Goal: Task Accomplishment & Management: Use online tool/utility

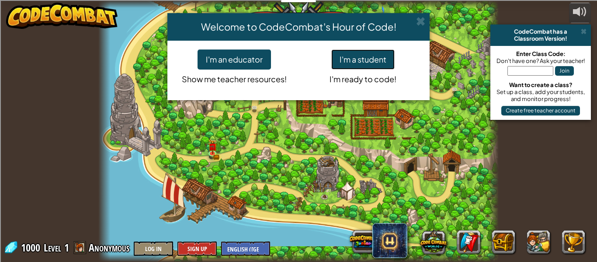
click at [367, 62] on button "I'm a student" at bounding box center [362, 59] width 63 height 20
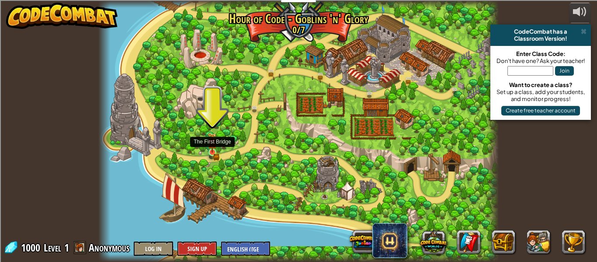
click at [213, 150] on img at bounding box center [212, 142] width 9 height 20
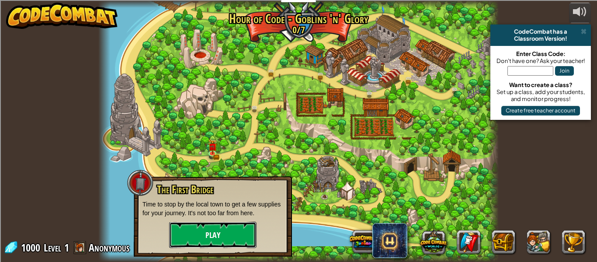
click at [238, 235] on button "Play" at bounding box center [212, 235] width 87 height 26
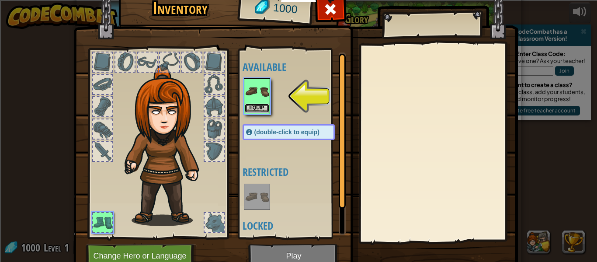
click at [251, 108] on button "Equip" at bounding box center [257, 108] width 24 height 9
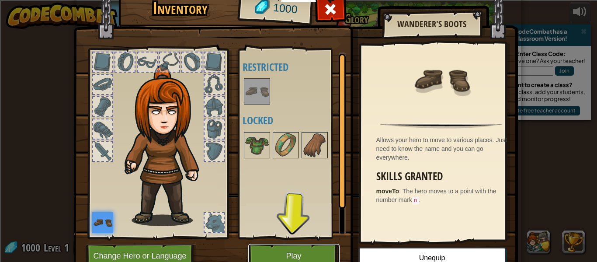
click at [295, 256] on button "Play" at bounding box center [293, 256] width 91 height 24
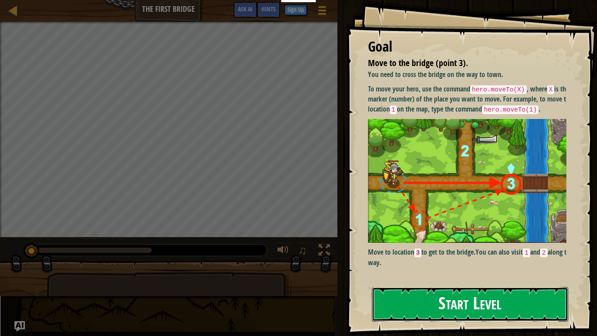
click at [484, 261] on button "Start Level" at bounding box center [470, 304] width 196 height 35
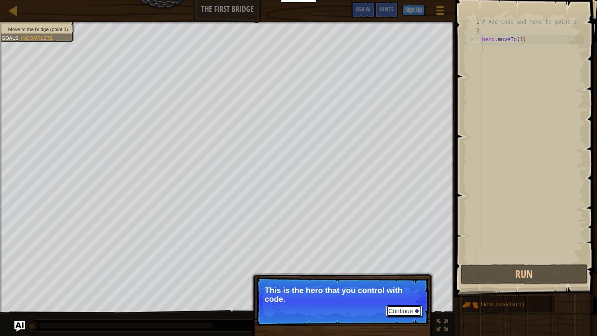
click at [414, 261] on button "Continue" at bounding box center [404, 310] width 36 height 11
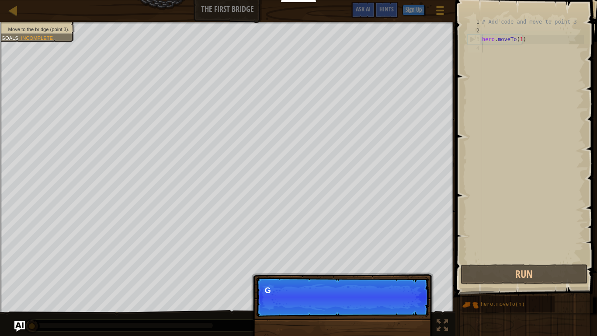
scroll to position [4, 0]
click at [414, 261] on div "Continue G" at bounding box center [342, 341] width 182 height 129
click at [414, 261] on p "Continue G" at bounding box center [343, 297] width 174 height 40
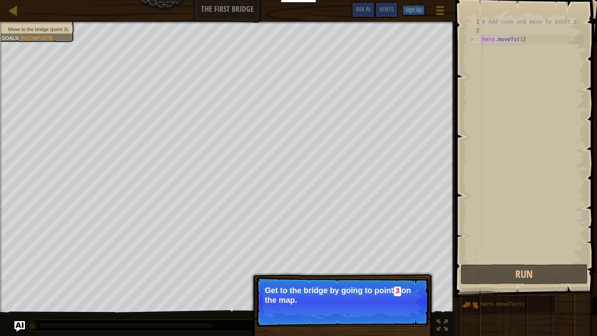
click at [409, 261] on button "Continue" at bounding box center [404, 311] width 36 height 11
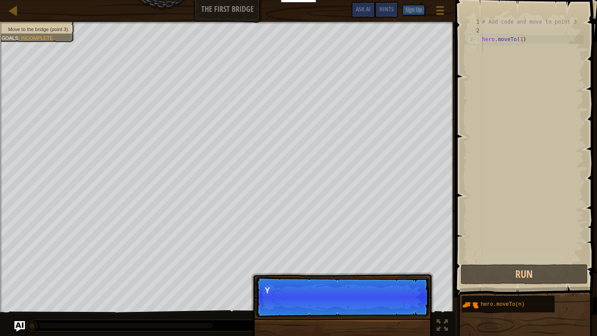
click at [409, 261] on p "Continue Y" at bounding box center [343, 297] width 174 height 40
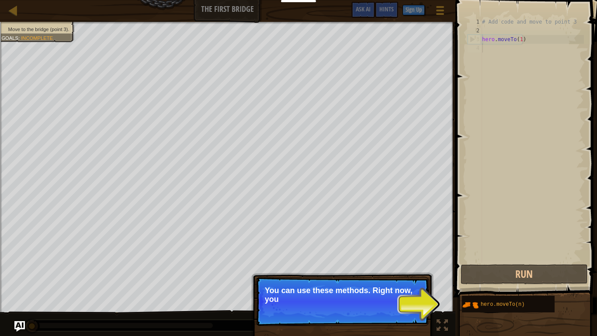
drag, startPoint x: 409, startPoint y: 308, endPoint x: 339, endPoint y: 287, distance: 73.6
click at [339, 261] on p "You can use these methods. Right now, you" at bounding box center [342, 294] width 155 height 17
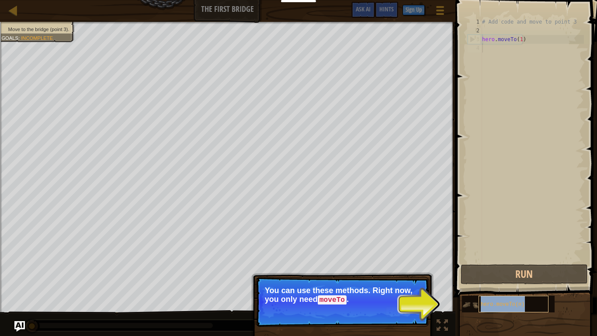
click at [532, 261] on div "hero.moveTo(n)" at bounding box center [514, 304] width 70 height 17
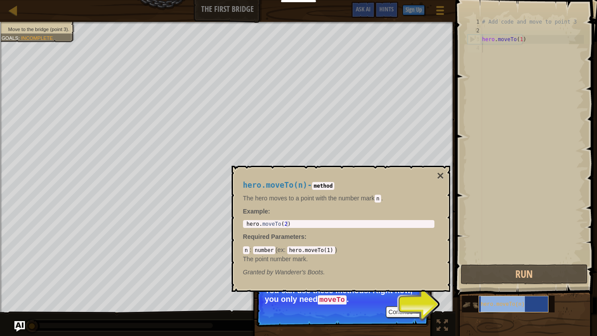
click at [532, 261] on div "hero.moveTo(n)" at bounding box center [514, 304] width 70 height 17
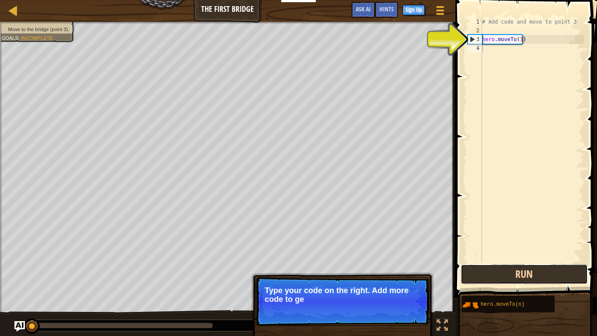
click at [553, 261] on button "Run" at bounding box center [524, 274] width 127 height 20
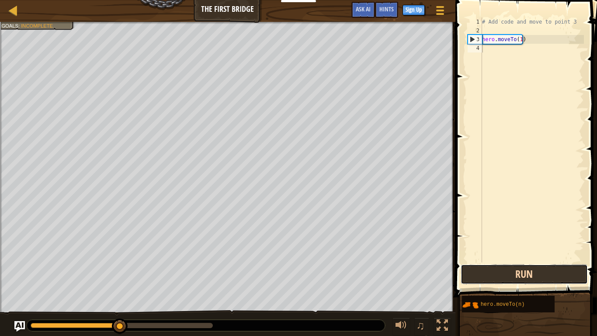
click at [532, 261] on button "Run" at bounding box center [524, 274] width 127 height 20
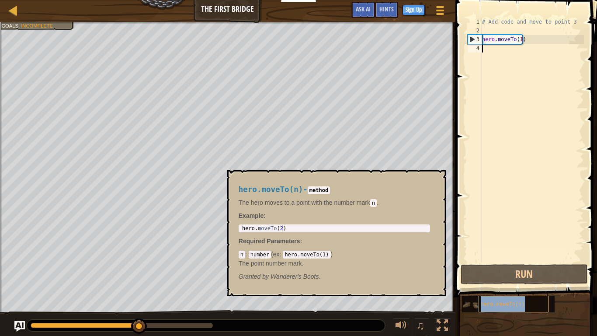
click at [501, 261] on span "hero.moveTo(n)" at bounding box center [503, 304] width 44 height 6
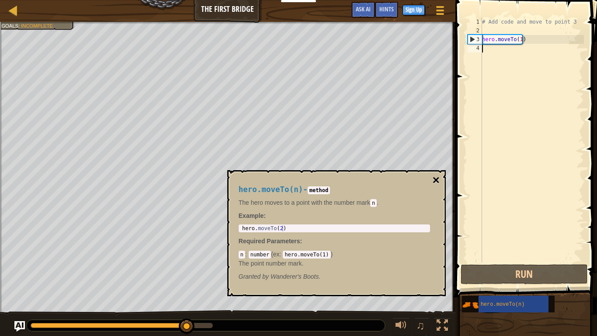
click at [436, 177] on button "×" at bounding box center [435, 180] width 7 height 12
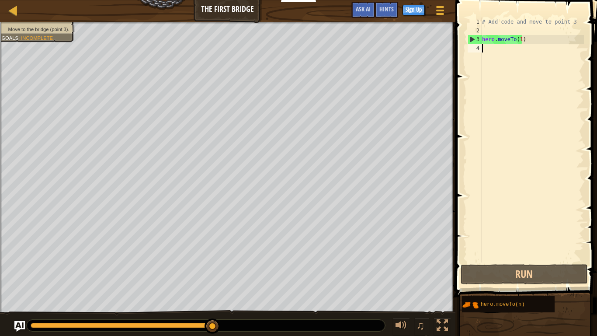
click at [527, 40] on div "# Add code and move to point 3 hero . moveTo ( 1 )" at bounding box center [532, 148] width 104 height 262
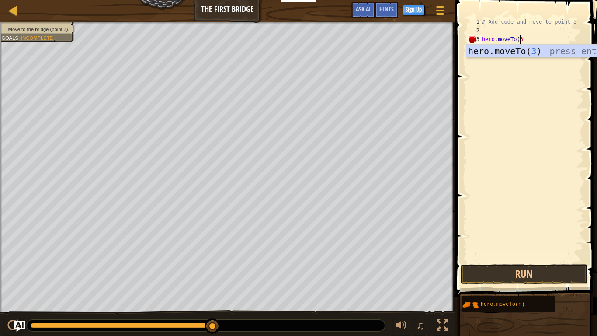
scroll to position [4, 3]
type textarea "hero.moveTo(3]"
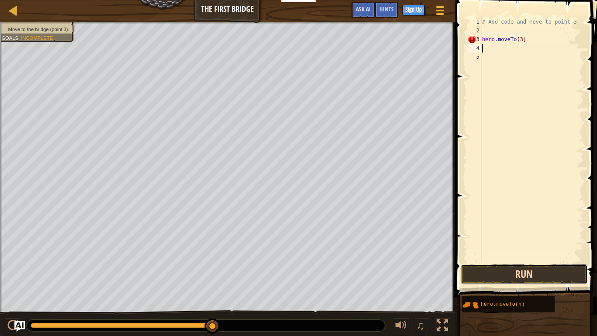
click at [525, 261] on button "Run" at bounding box center [524, 274] width 127 height 20
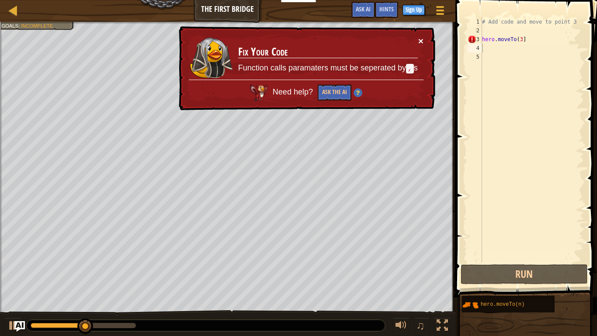
click at [422, 39] on button "×" at bounding box center [420, 40] width 5 height 9
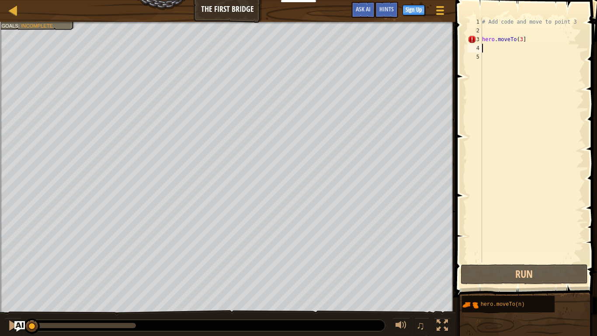
drag, startPoint x: 116, startPoint y: 320, endPoint x: 1, endPoint y: 307, distance: 116.2
click at [1, 261] on div "Move to the bridge (point 3). Goals : Incomplete ♫ Anya 11 x: 5 y: 16 No target…" at bounding box center [298, 179] width 597 height 314
click at [523, 41] on div "# Add code and move to point 3 hero . moveTo ( 3 ]" at bounding box center [532, 148] width 104 height 262
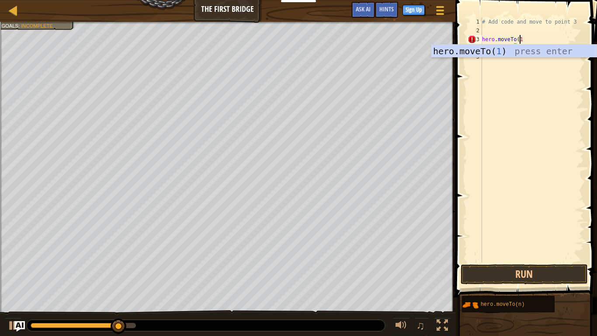
scroll to position [4, 3]
type textarea "hero.moveTo(1"
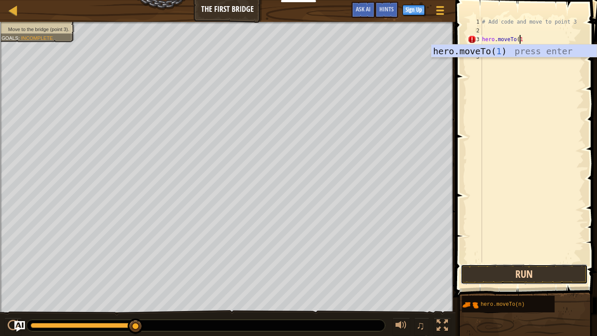
click at [537, 261] on button "Run" at bounding box center [524, 274] width 127 height 20
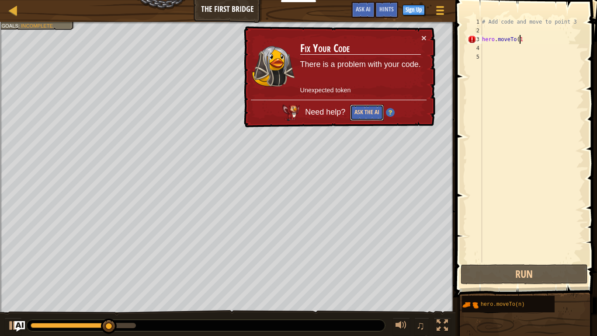
click at [359, 116] on button "Ask the AI" at bounding box center [367, 112] width 34 height 16
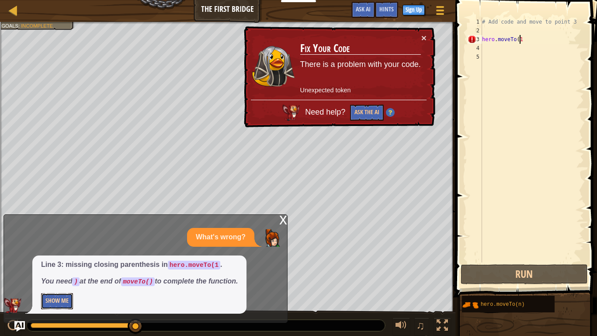
click at [49, 261] on button "Show Me" at bounding box center [57, 301] width 32 height 16
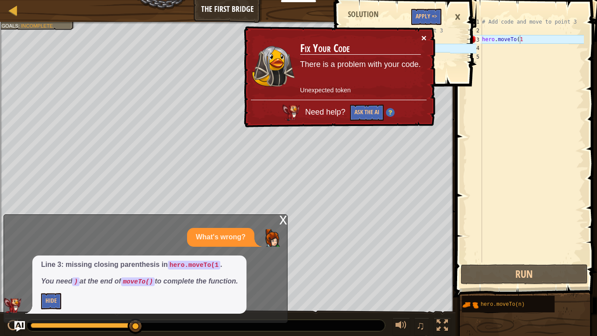
click at [424, 37] on button "×" at bounding box center [423, 37] width 5 height 9
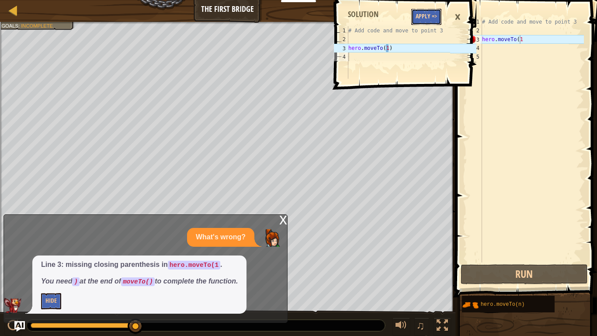
click at [428, 15] on button "Apply =>" at bounding box center [426, 17] width 30 height 16
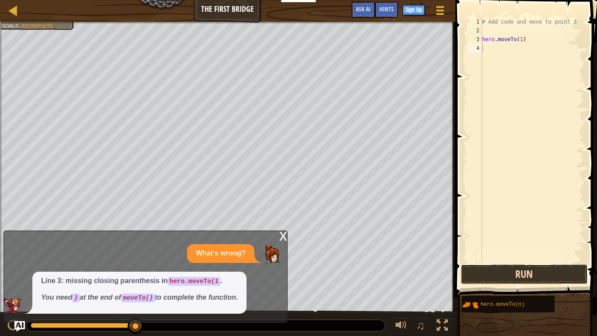
click at [538, 261] on button "Run" at bounding box center [524, 274] width 127 height 20
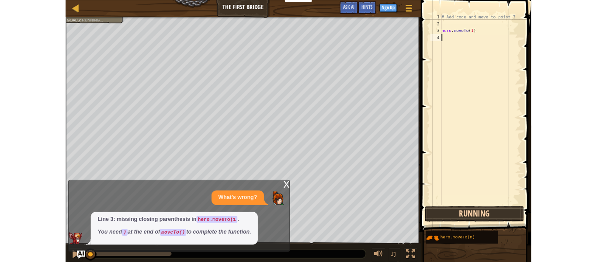
scroll to position [4, 0]
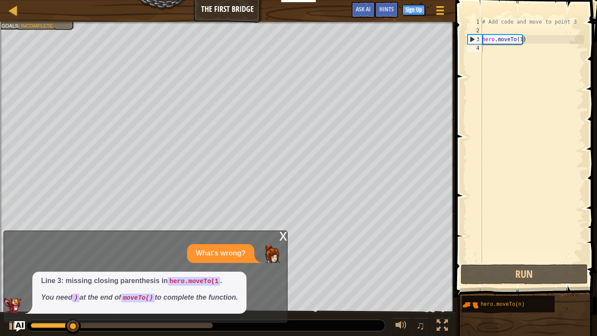
click at [279, 233] on div "x What's wrong? Line 3: missing closing parenthesis in hero.moveTo(1 . You need…" at bounding box center [145, 276] width 284 height 92
click at [282, 237] on div "x" at bounding box center [283, 235] width 8 height 9
